Goal: Information Seeking & Learning: Check status

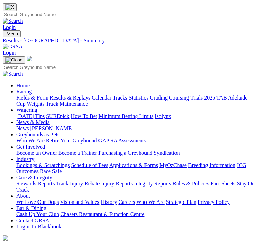
scroll to position [19, 0]
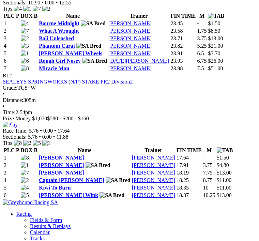
scroll to position [1790, 0]
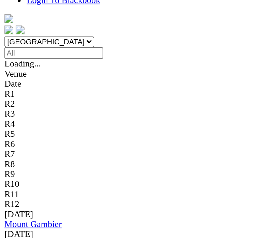
scroll to position [175, 0]
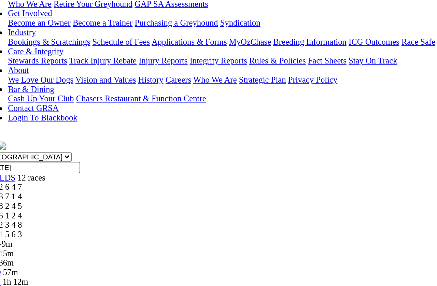
scroll to position [136, 0]
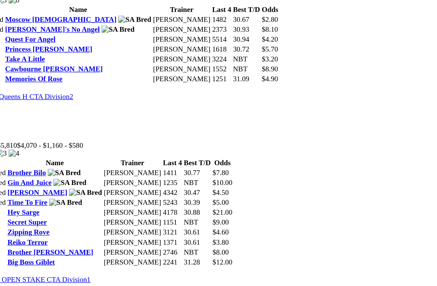
scroll to position [798, 0]
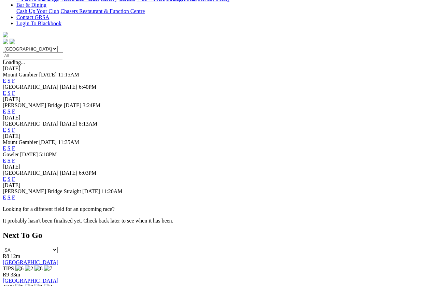
scroll to position [199, 0]
click at [303, 176] on div "E S F" at bounding box center [218, 179] width 431 height 6
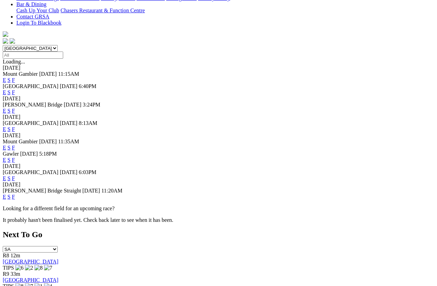
click at [15, 175] on link "F" at bounding box center [13, 178] width 3 height 6
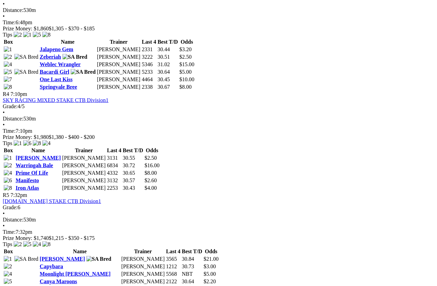
scroll to position [601, 0]
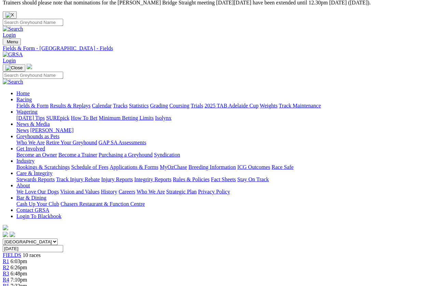
scroll to position [0, 0]
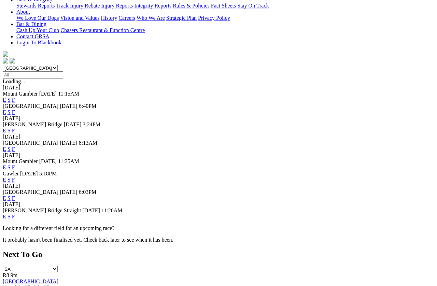
scroll to position [178, 0]
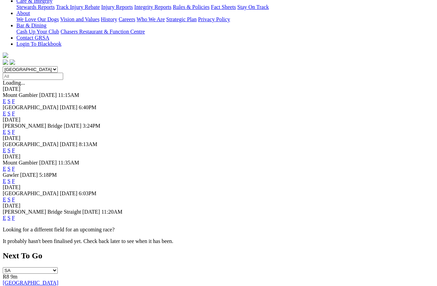
click at [300, 160] on div "Mount Gambier [DATE] 11:35AM E S F" at bounding box center [218, 166] width 431 height 12
click at [15, 166] on link "F" at bounding box center [13, 169] width 3 height 6
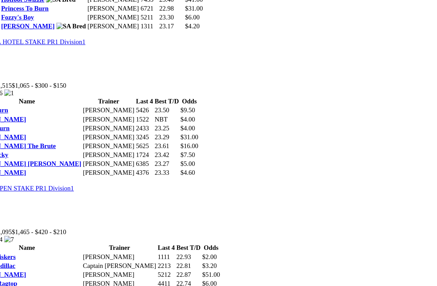
scroll to position [863, 0]
